Goal: Task Accomplishment & Management: Use online tool/utility

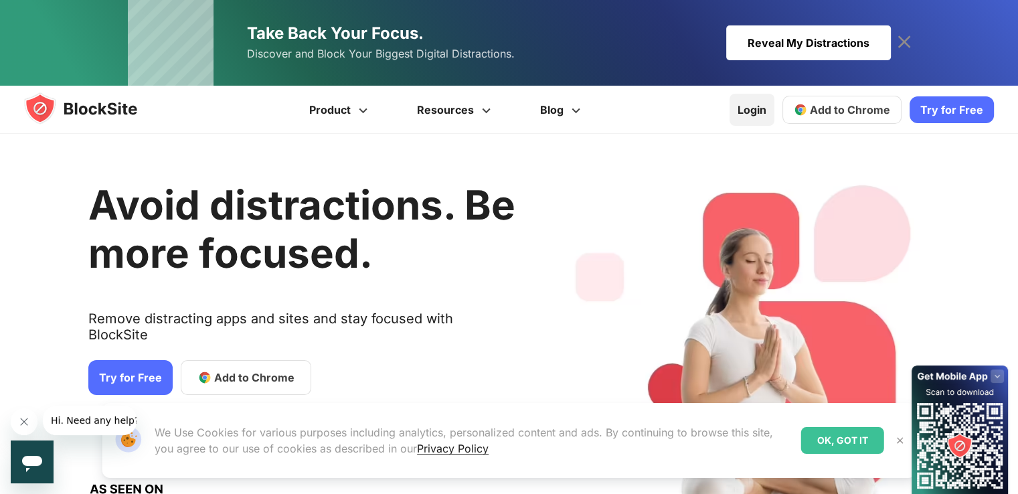
click at [758, 109] on link "Login" at bounding box center [752, 110] width 45 height 32
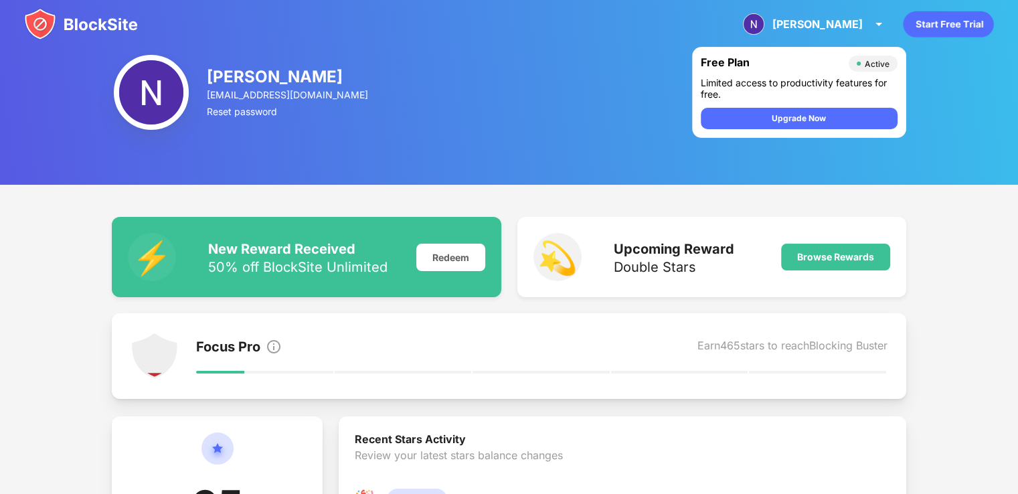
click at [88, 26] on img at bounding box center [81, 24] width 114 height 32
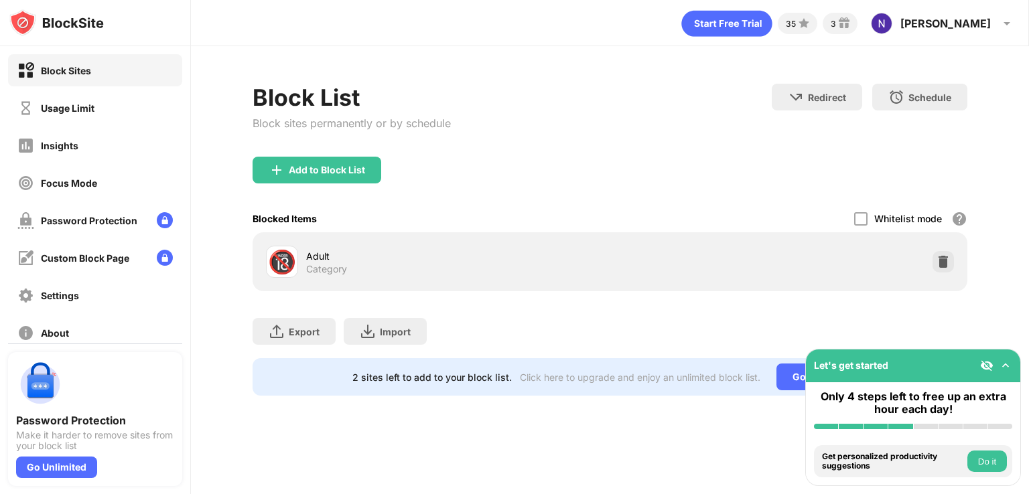
click at [306, 153] on div "Block List Block sites permanently or by schedule" at bounding box center [351, 120] width 198 height 73
click at [305, 163] on div "Add to Block List" at bounding box center [316, 170] width 129 height 27
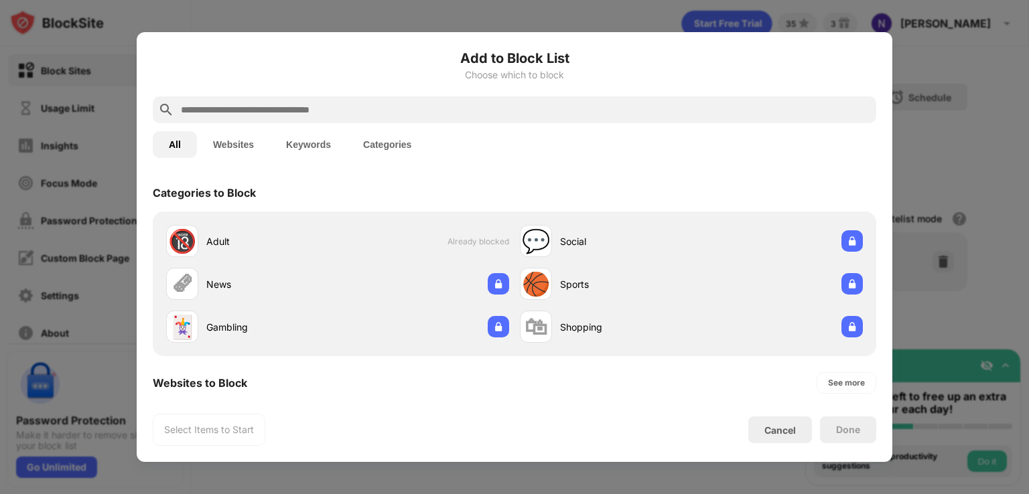
click at [224, 139] on button "Websites" at bounding box center [233, 144] width 73 height 27
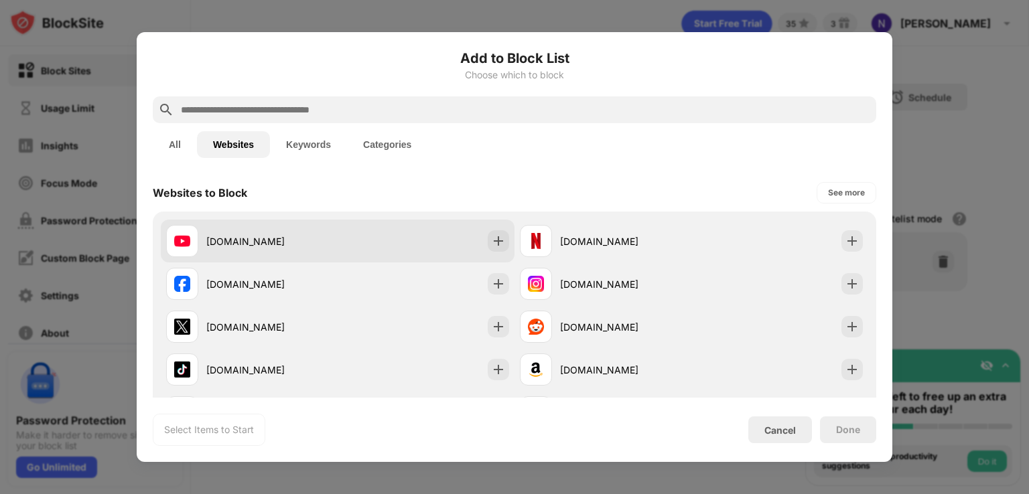
click at [232, 236] on div "youtube.com" at bounding box center [271, 241] width 131 height 14
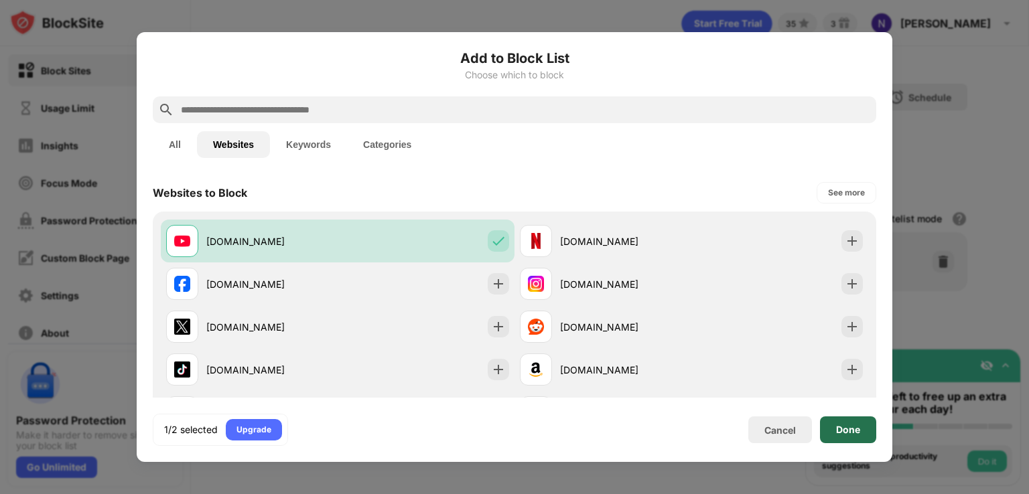
click at [854, 425] on div "Done" at bounding box center [848, 430] width 24 height 11
